Goal: Check status: Check status

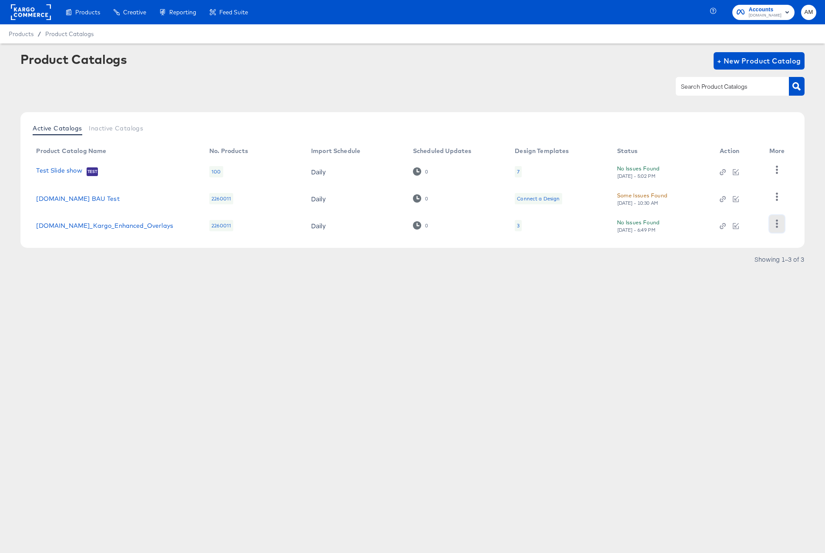
click at [776, 223] on icon "button" at bounding box center [777, 224] width 8 height 8
click at [730, 178] on div "HUD Checks (Internal)" at bounding box center [740, 180] width 87 height 14
click at [516, 226] on div "3" at bounding box center [518, 225] width 7 height 11
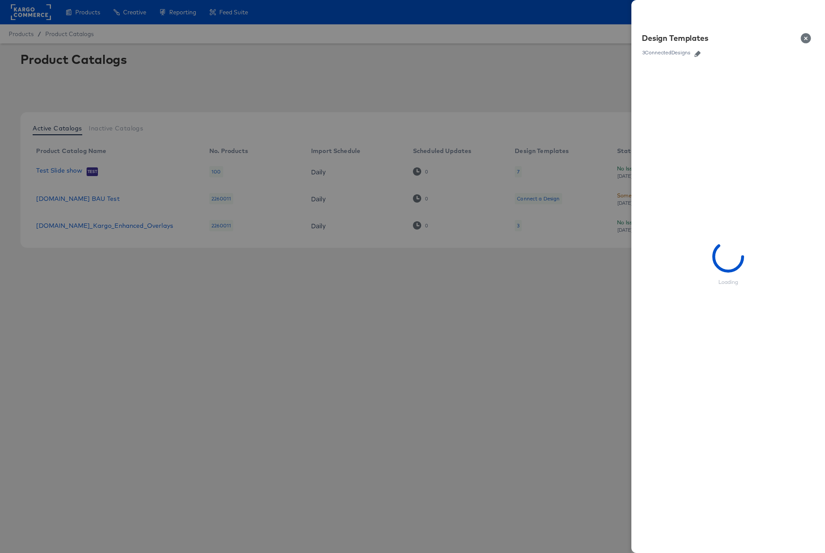
click at [699, 53] on icon "button" at bounding box center [697, 54] width 6 height 6
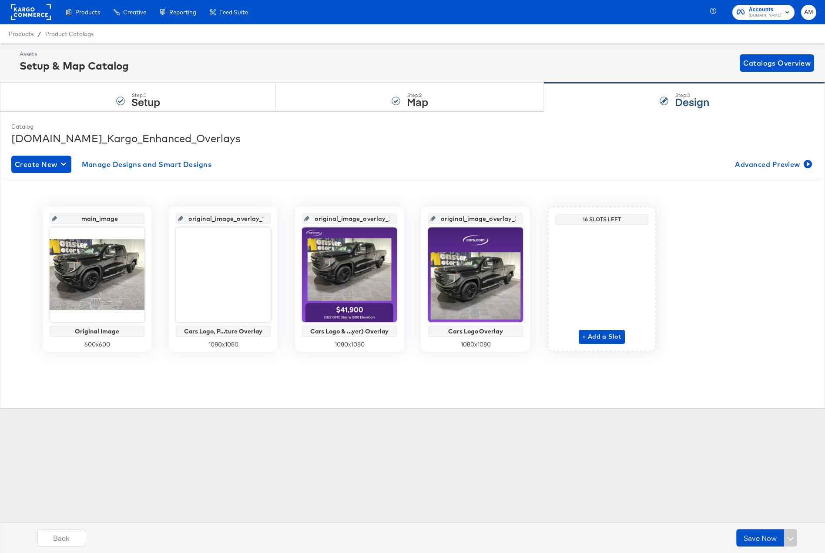
scroll to position [0, 7]
drag, startPoint x: 204, startPoint y: 220, endPoint x: 279, endPoint y: 221, distance: 75.7
click at [279, 221] on div "main_image Original Image 600 x 600 original_image_overlay_1 Cars Logo, P...tur…" at bounding box center [412, 279] width 815 height 145
drag, startPoint x: 324, startPoint y: 218, endPoint x: 427, endPoint y: 224, distance: 103.3
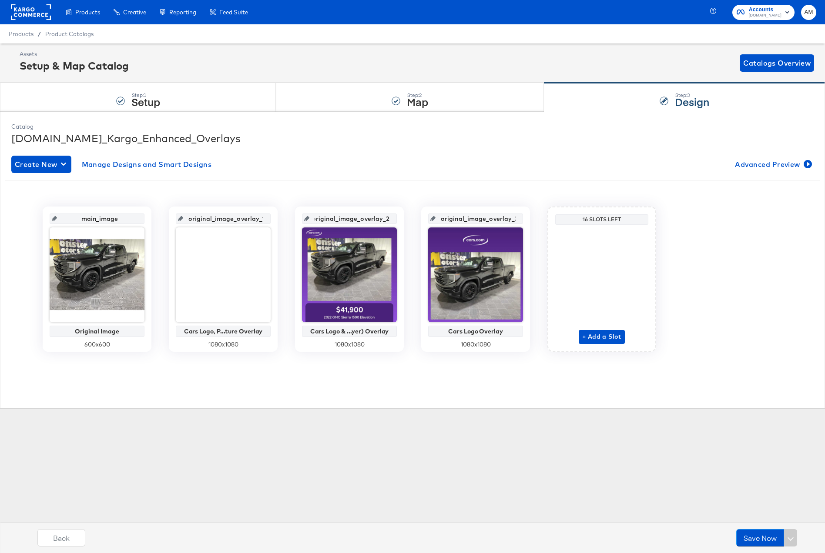
click at [427, 224] on div "main_image Original Image 600 x 600 original_image_overlay_1 Cars Logo, P...tur…" at bounding box center [412, 279] width 815 height 145
drag, startPoint x: 468, startPoint y: 218, endPoint x: 549, endPoint y: 221, distance: 81.4
click at [549, 221] on div "main_image Original Image 600 x 600 original_image_overlay_1 Cars Logo, P...tur…" at bounding box center [412, 279] width 815 height 145
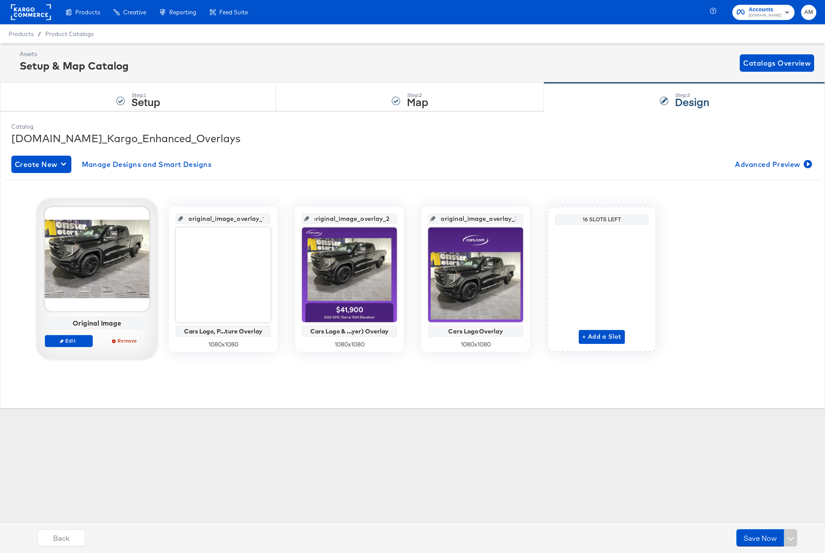
drag, startPoint x: 319, startPoint y: 220, endPoint x: 430, endPoint y: 217, distance: 110.5
click at [430, 217] on div "main_image Original Image Edit Remove original_image_overlay_1 Cars Logo, P...t…" at bounding box center [412, 279] width 815 height 145
click at [62, 33] on span "Product Catalogs" at bounding box center [69, 33] width 49 height 7
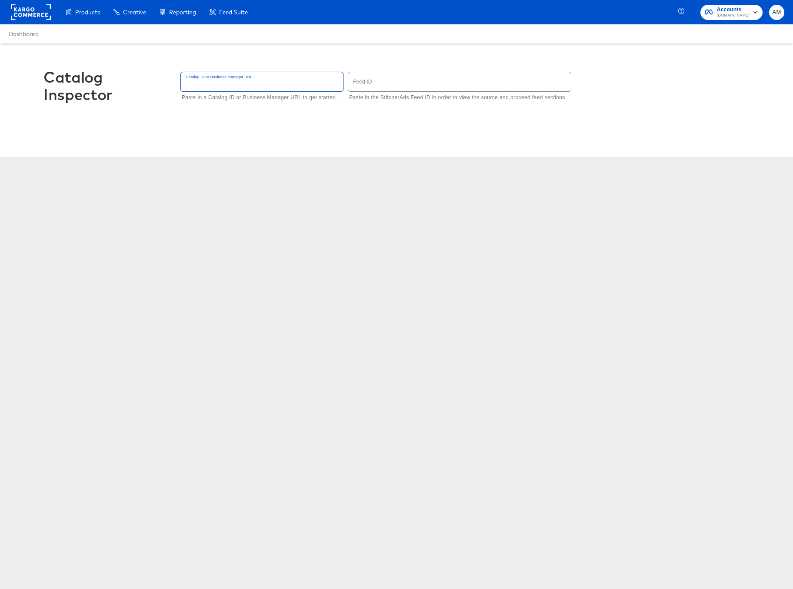
click at [270, 87] on input "text" at bounding box center [262, 81] width 162 height 19
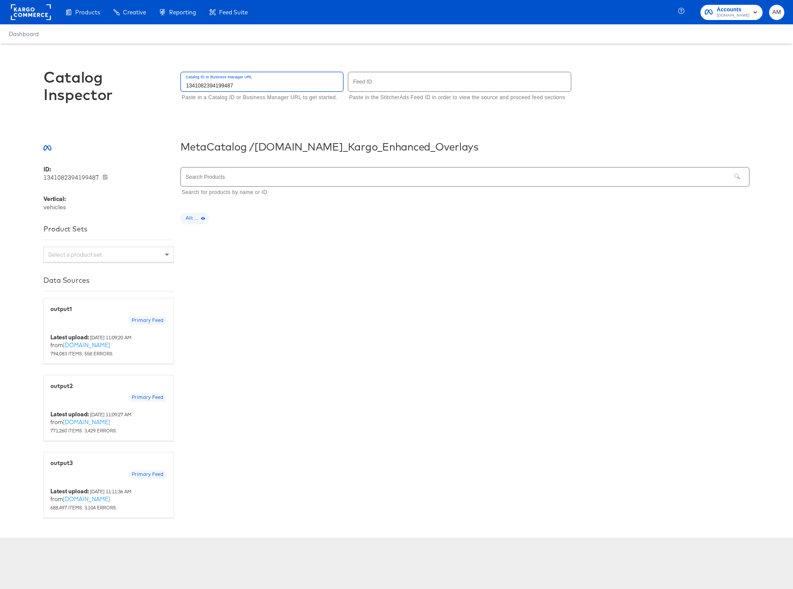
type input "1341082394199487"
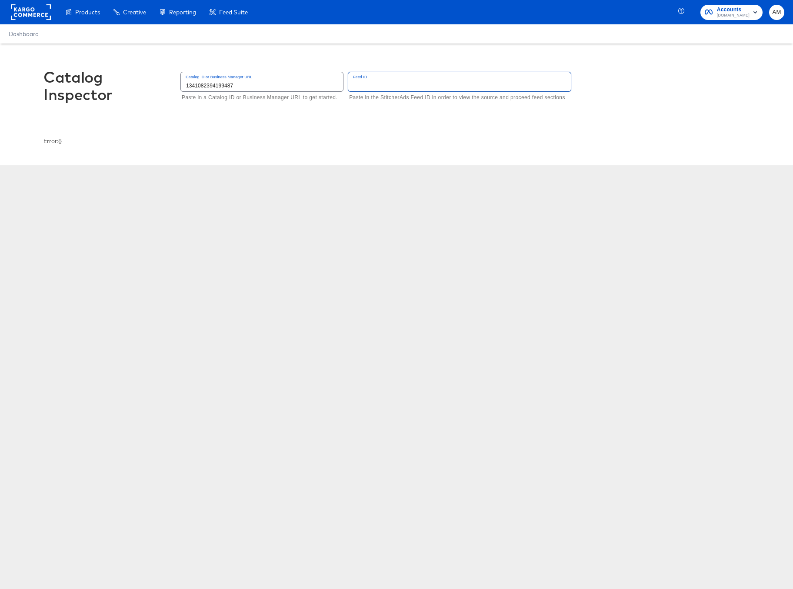
click at [452, 82] on input "text" at bounding box center [459, 81] width 223 height 19
type input "6502"
click at [205, 87] on input "1341082394199487" at bounding box center [262, 81] width 162 height 19
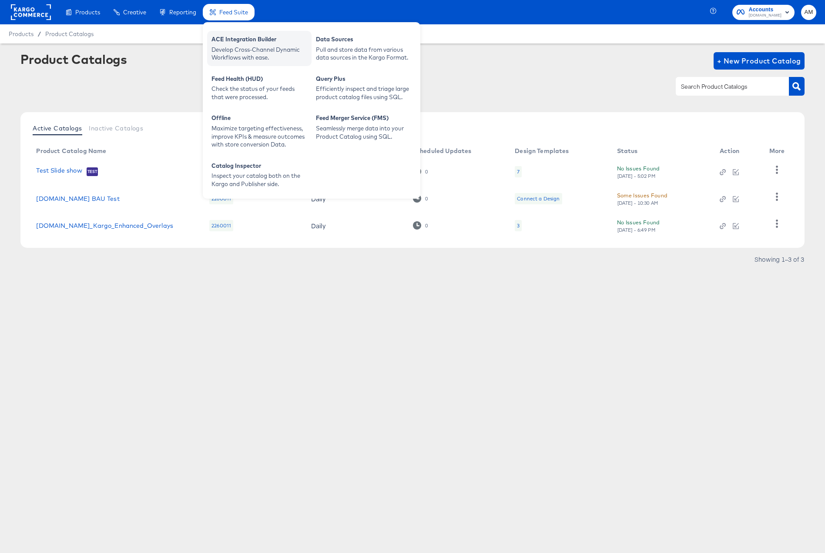
click at [242, 44] on div "ACE Integration Builder" at bounding box center [259, 40] width 96 height 10
